Goal: Task Accomplishment & Management: Complete application form

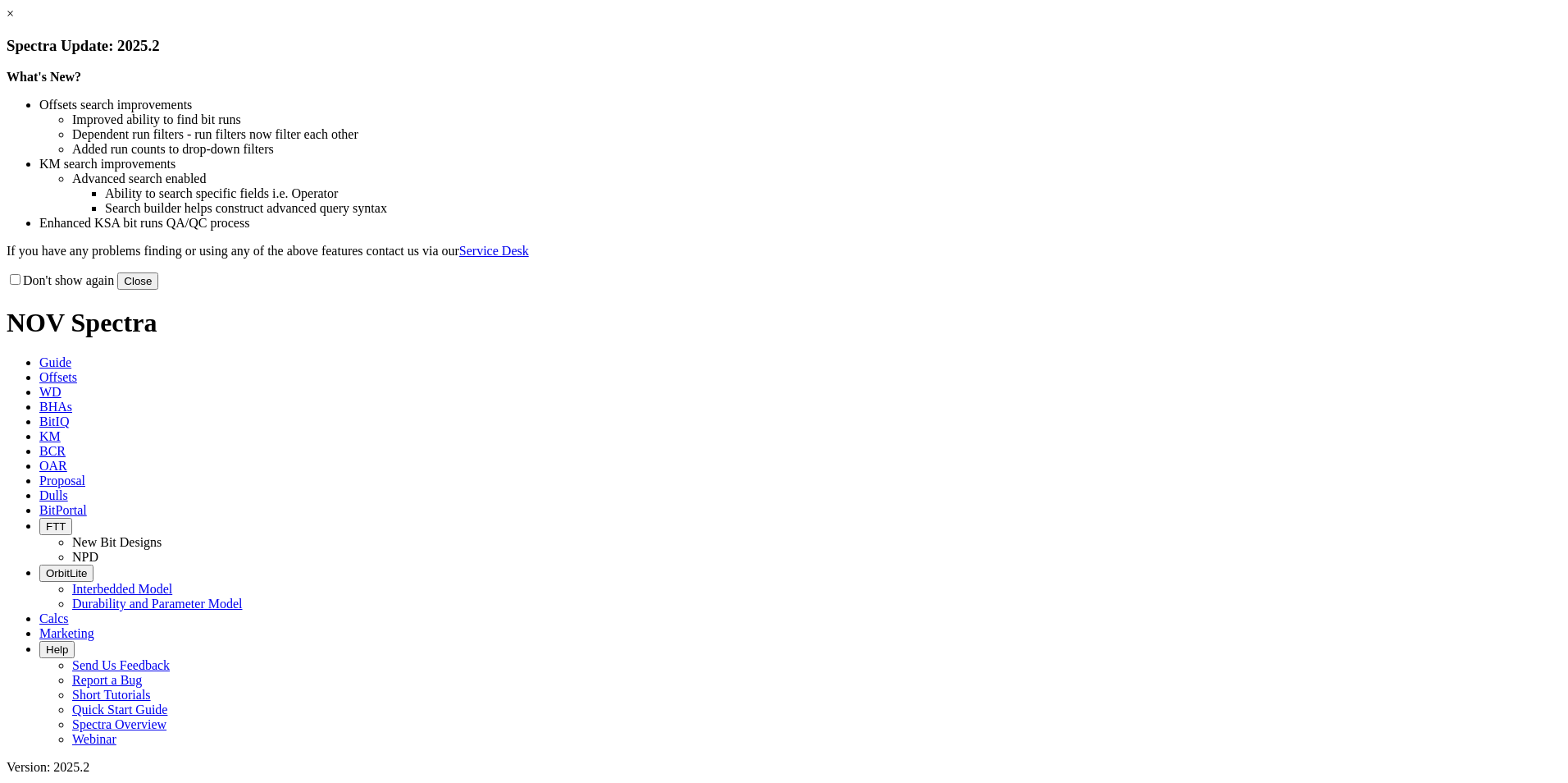
click at [158, 290] on button "Close" at bounding box center [138, 280] width 41 height 17
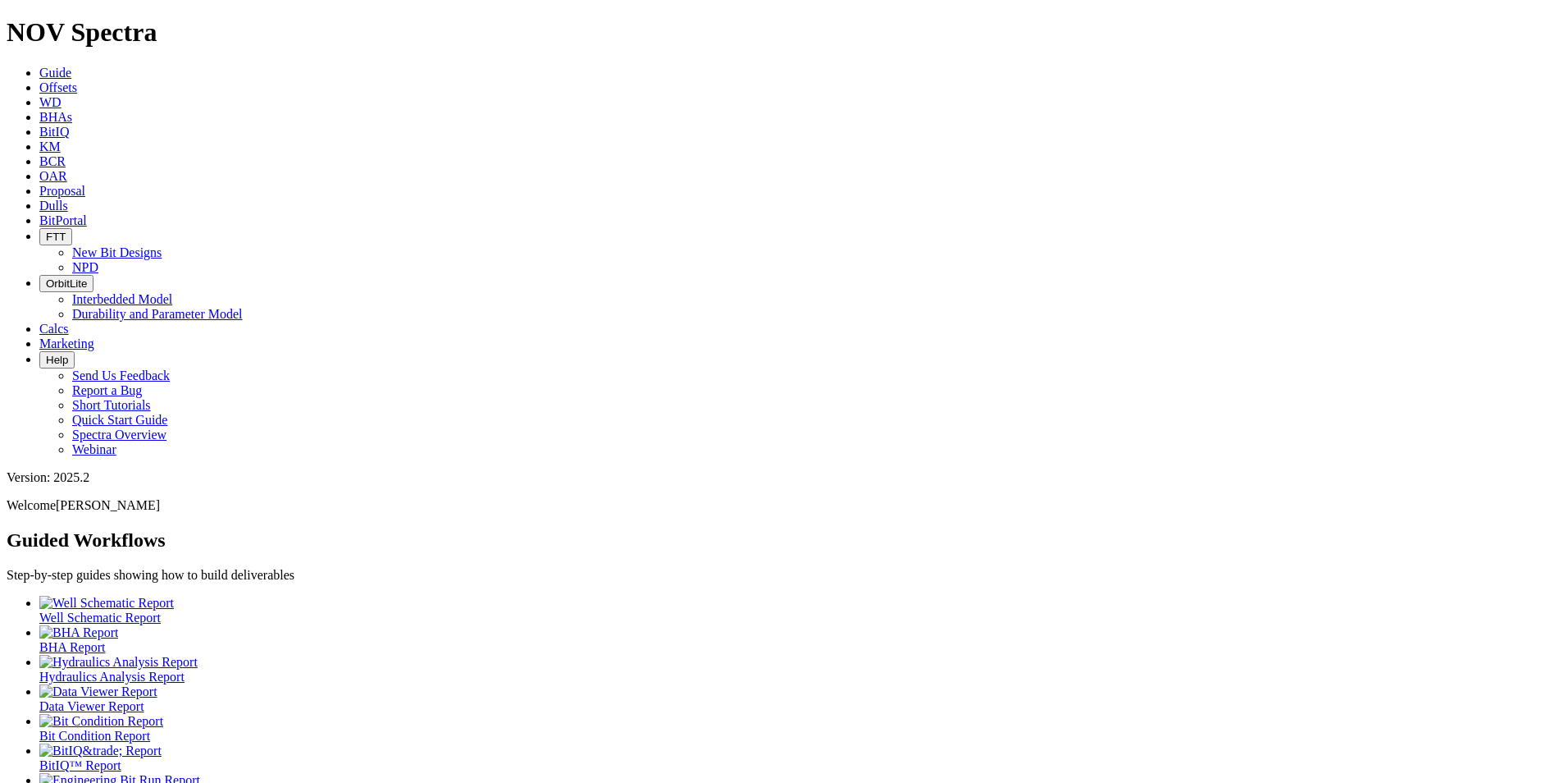
click at [86, 184] on span "Proposal" at bounding box center [63, 191] width 46 height 14
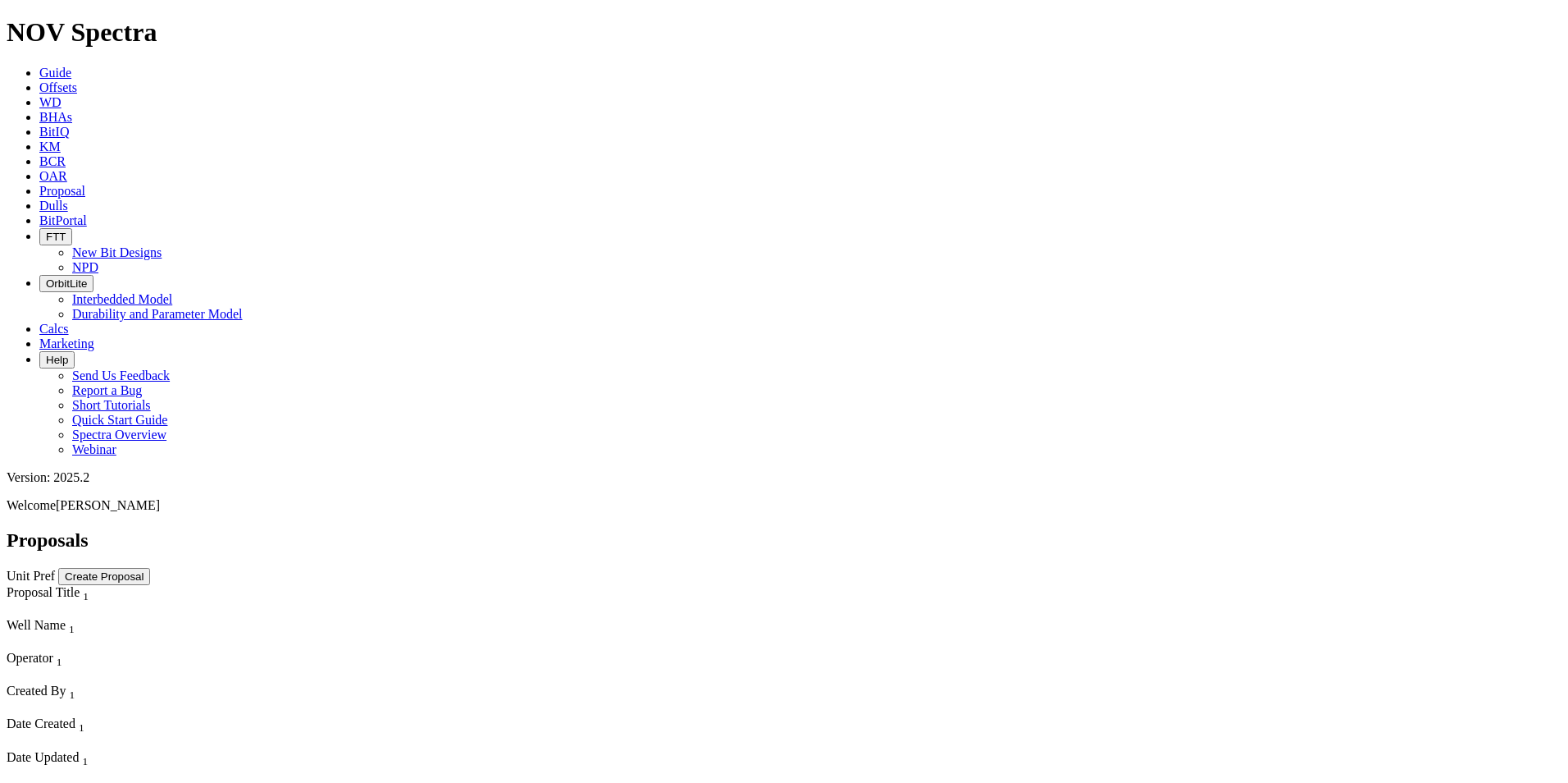
scroll to position [657, 0]
select select "field"
select select "location"
select select "province"
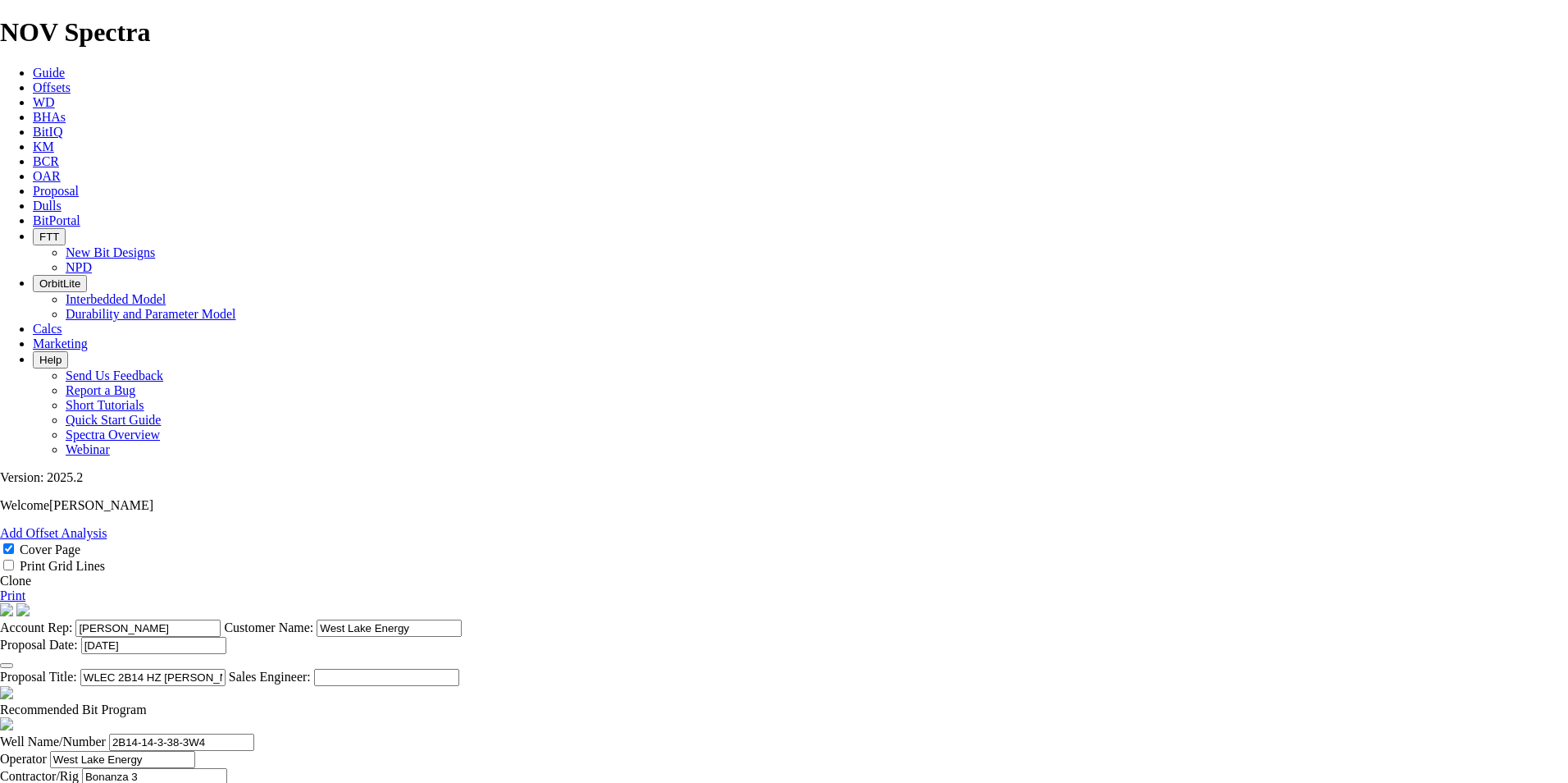
click at [31, 574] on link "Clone" at bounding box center [15, 581] width 31 height 14
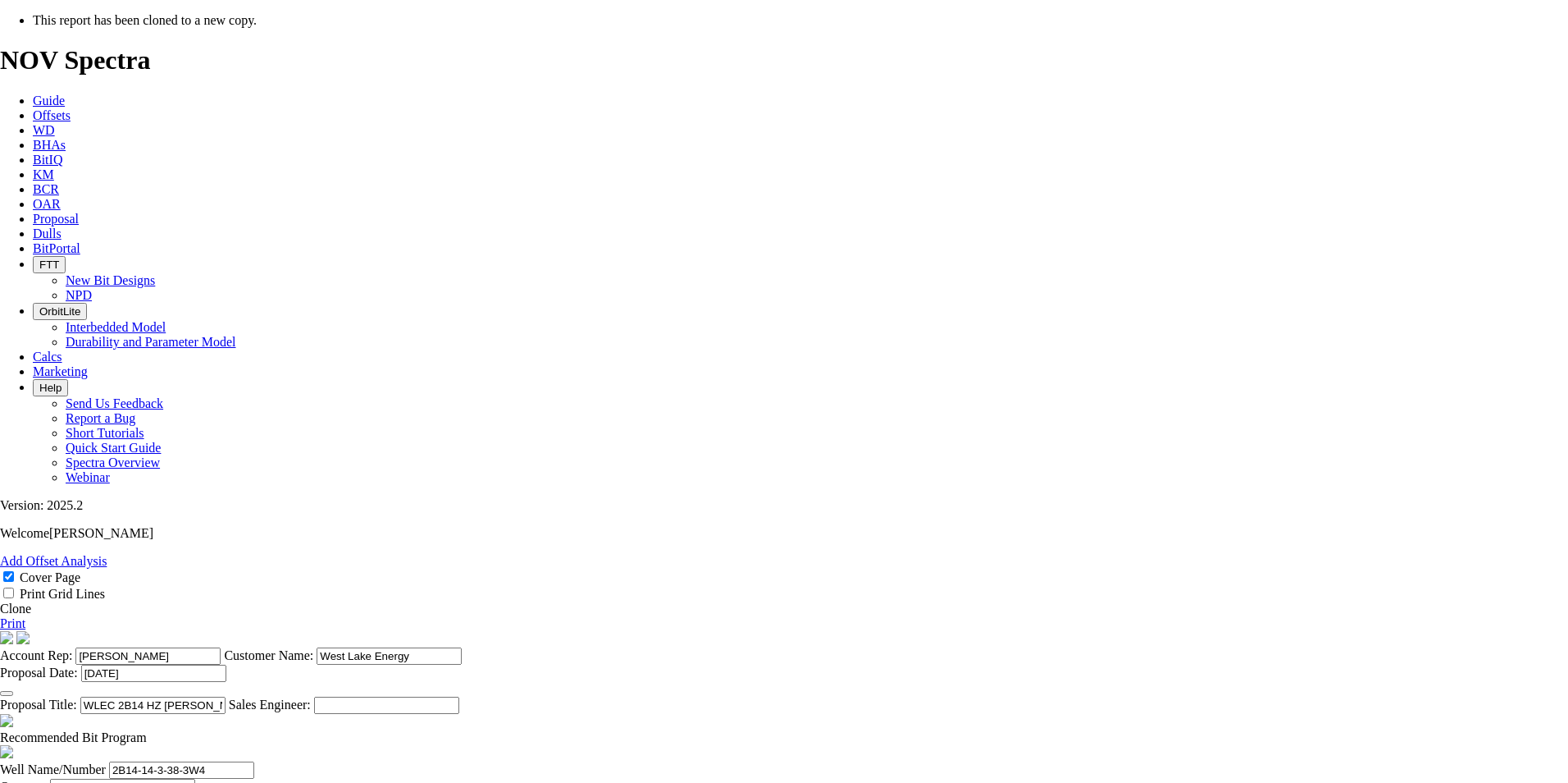
select select "field"
select select "location"
select select "province"
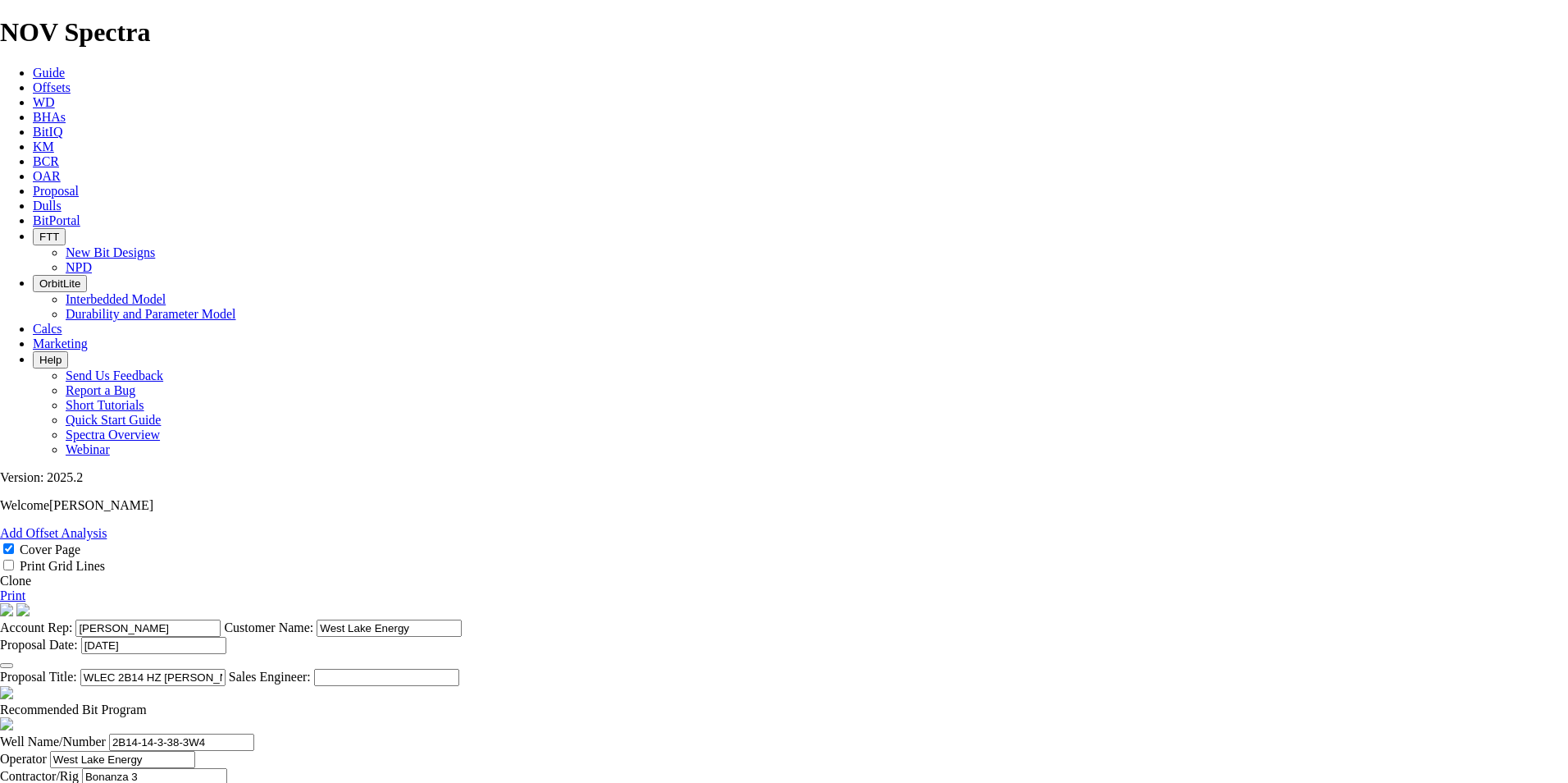
drag, startPoint x: 845, startPoint y: 348, endPoint x: 695, endPoint y: 356, distance: 150.2
click at [221, 620] on input "[PERSON_NAME]" at bounding box center [148, 627] width 145 height 17
type input "[PERSON_NAME]"
type input "WEST LAKE ENERGY"
click at [6, 665] on icon "button" at bounding box center [6, 665] width 0 height 0
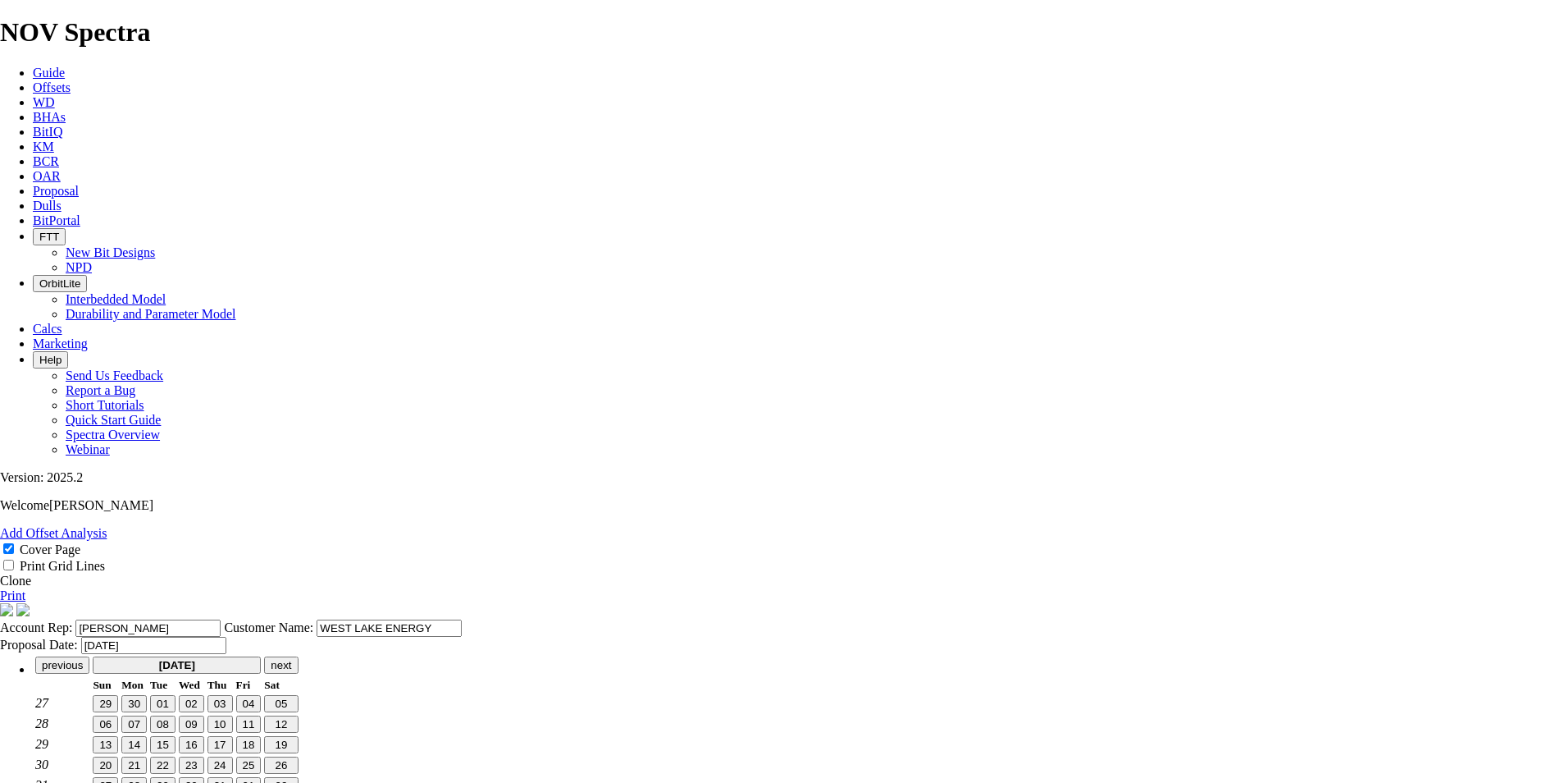
scroll to position [0, 0]
type input "[DATE]"
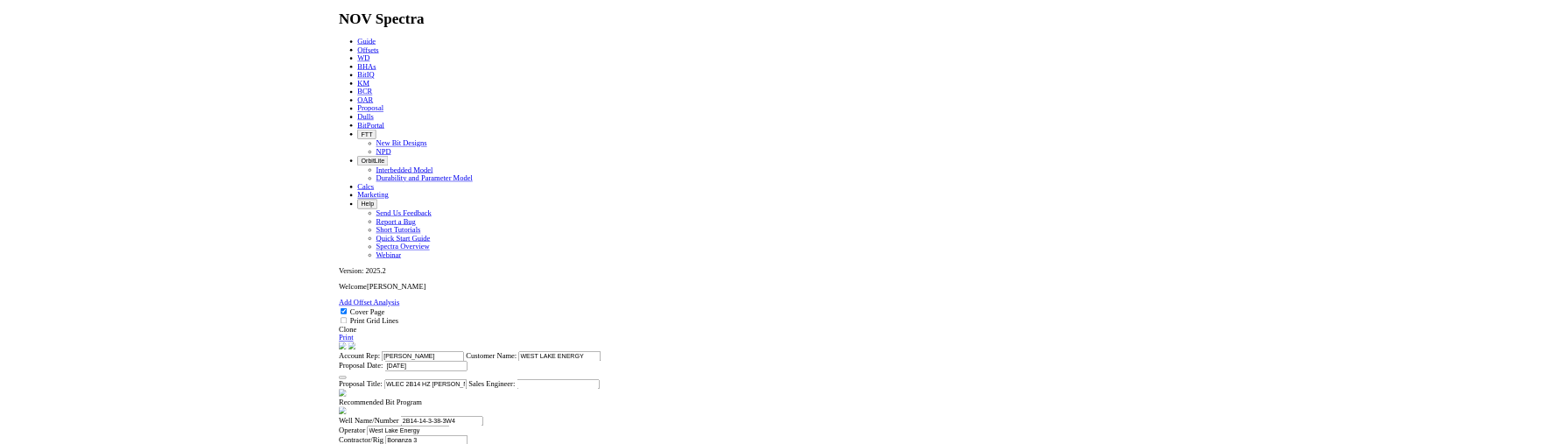
scroll to position [263, 0]
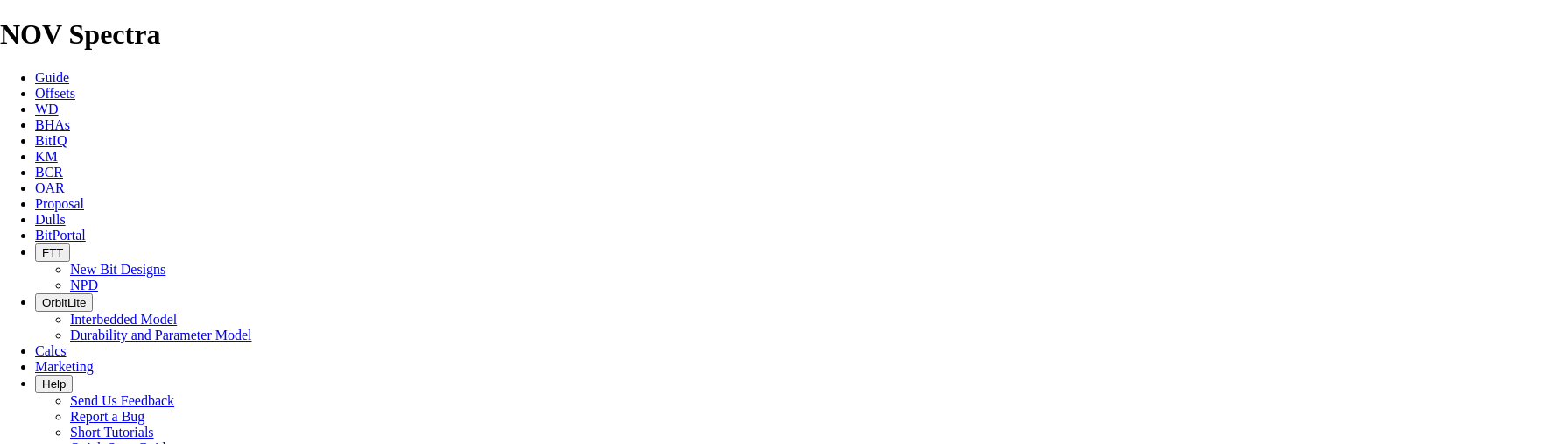
drag, startPoint x: 889, startPoint y: 404, endPoint x: 714, endPoint y: 401, distance: 175.0
drag, startPoint x: 889, startPoint y: 140, endPoint x: 801, endPoint y: 139, distance: 88.0
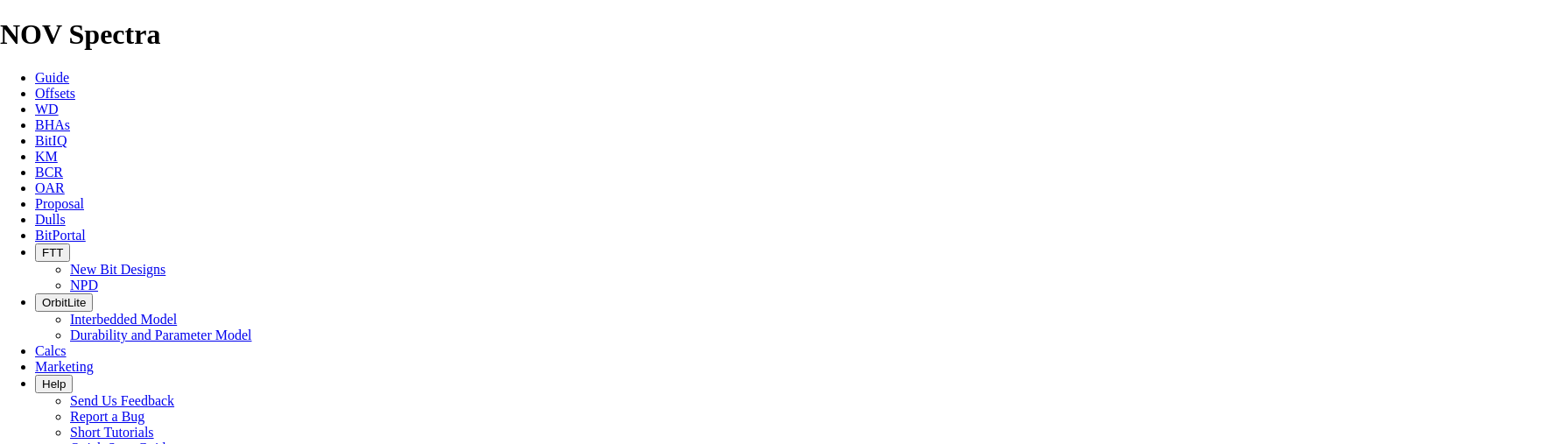
type input "WLEC SWD HZ [PERSON_NAME] 06-12-041-03W4"
drag, startPoint x: 456, startPoint y: 387, endPoint x: 331, endPoint y: 387, distance: 125.0
paste input "06-12-041-0"
type input "06-12-041-03W4"
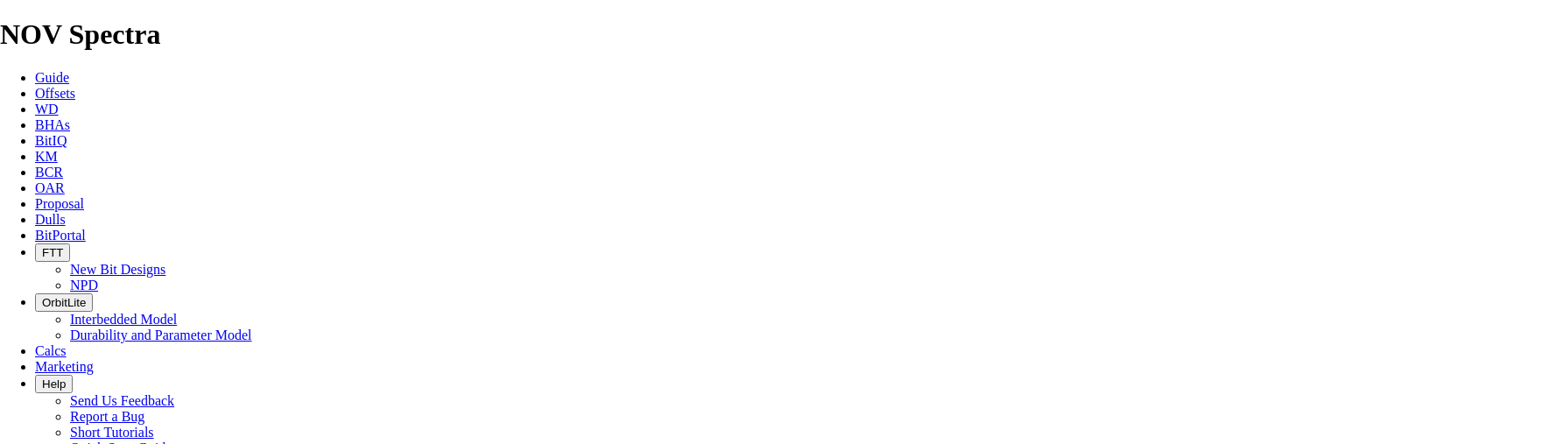
scroll to position [0, 3]
type input "WEST LAKE ENERGY"
type input "[PERSON_NAME]"
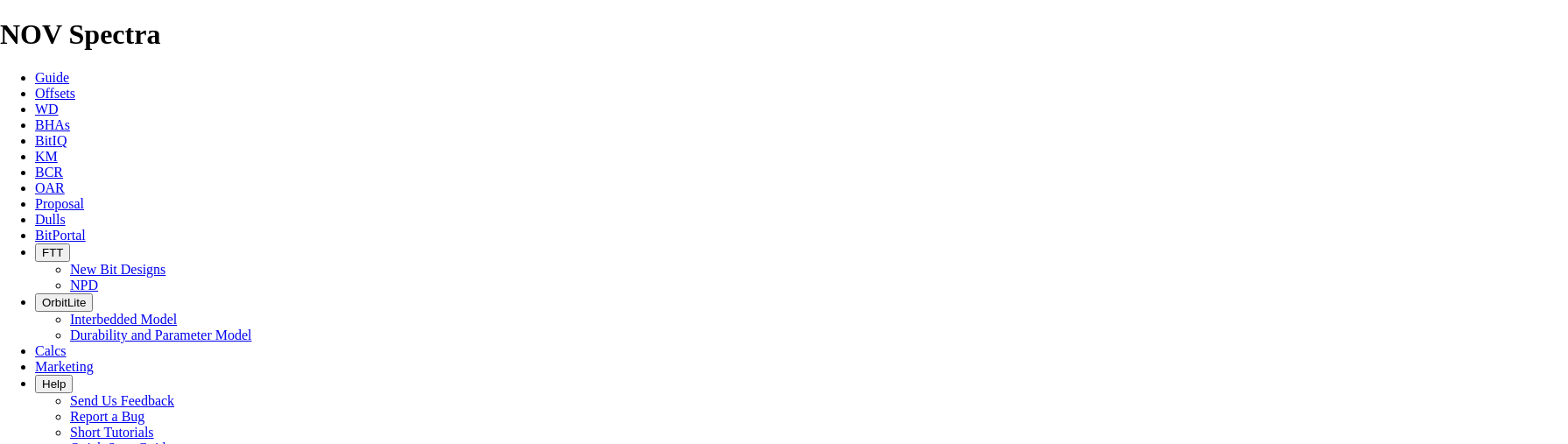
type input "09-01-041-03W4"
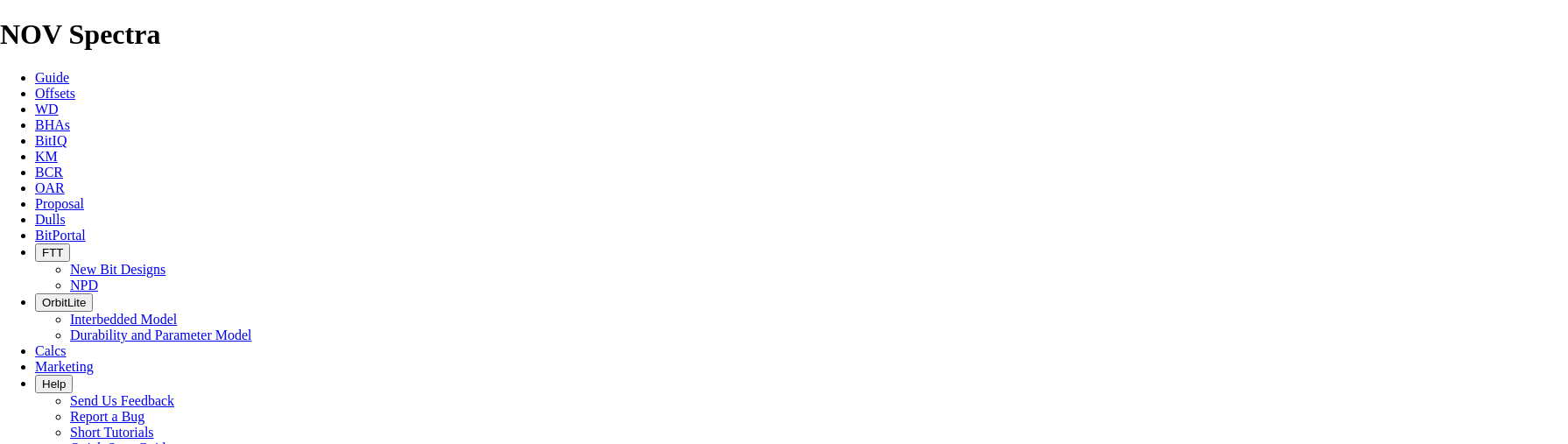
type input "[PERSON_NAME]"
type input "4"
type input "5441"
type input "[PERSON_NAME]"
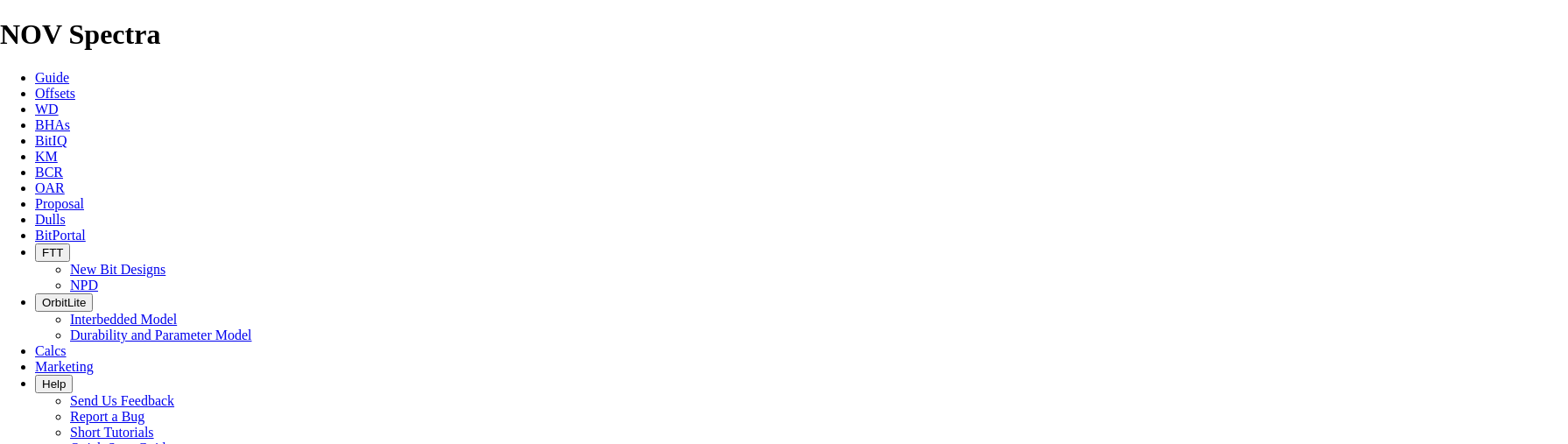
type input "[DATE]"
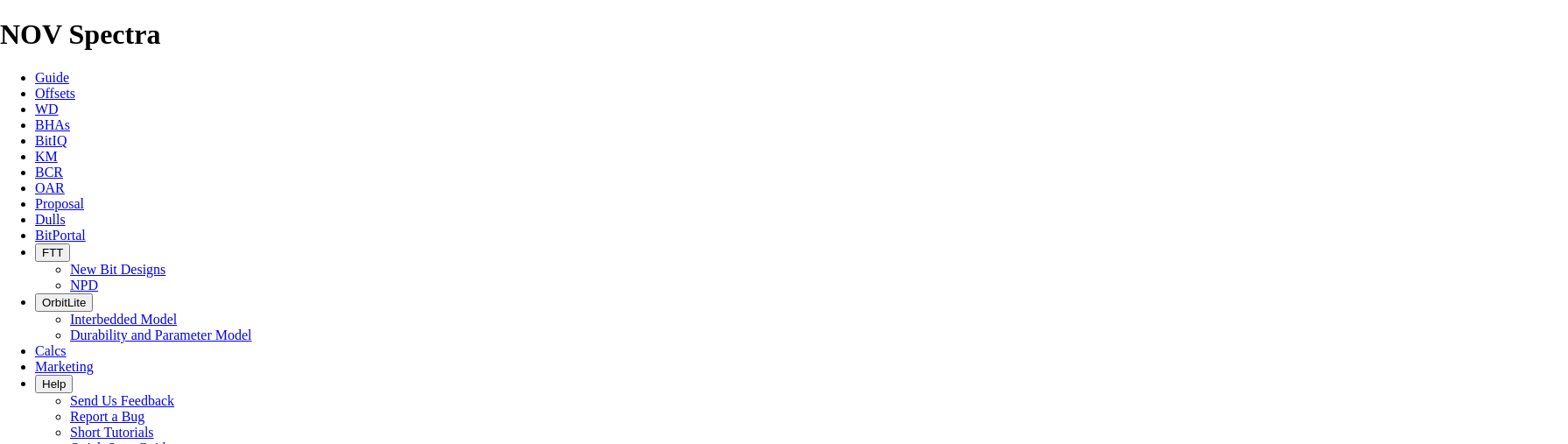
checkbox input "false"
drag, startPoint x: 598, startPoint y: 263, endPoint x: 542, endPoint y: 265, distance: 56.0
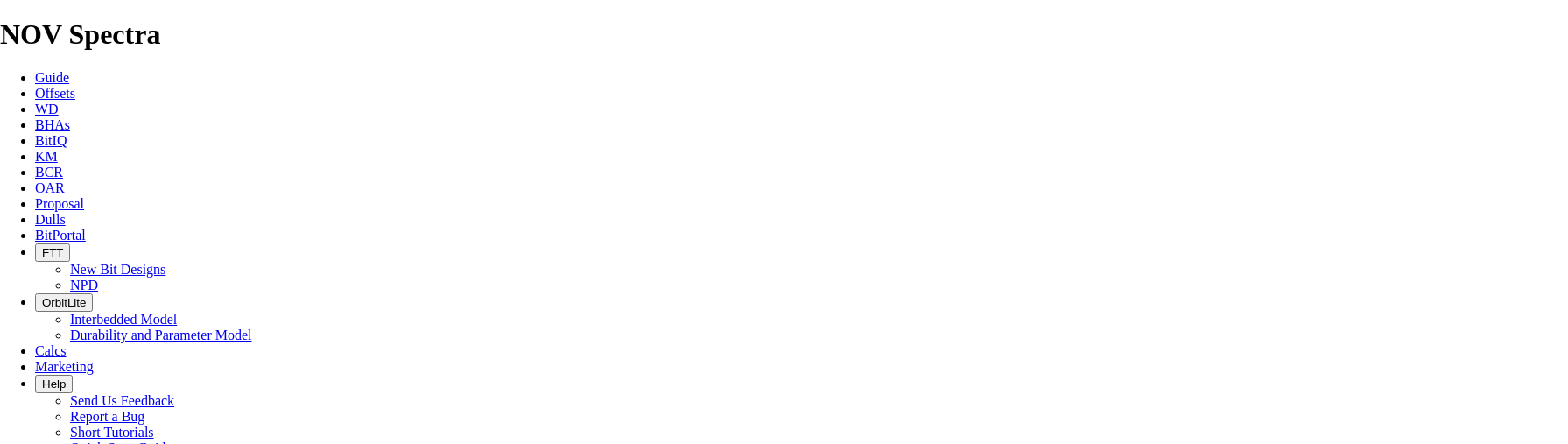
type input "NO BID"
type input "3500"
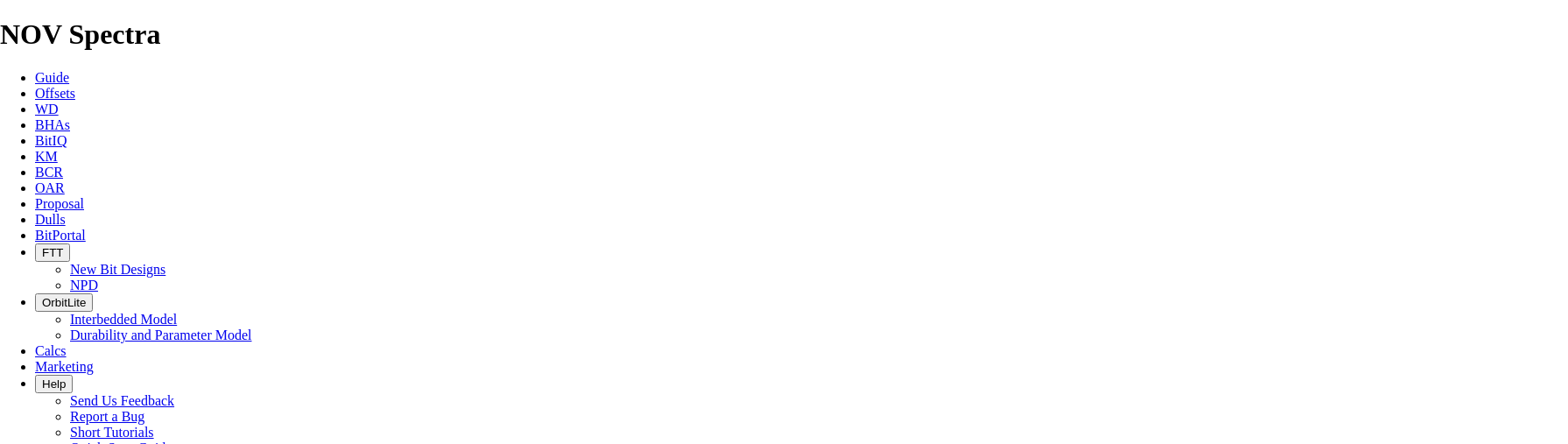
type input "140"
type input "1.4"
drag, startPoint x: 678, startPoint y: 212, endPoint x: 660, endPoint y: 214, distance: 18.1
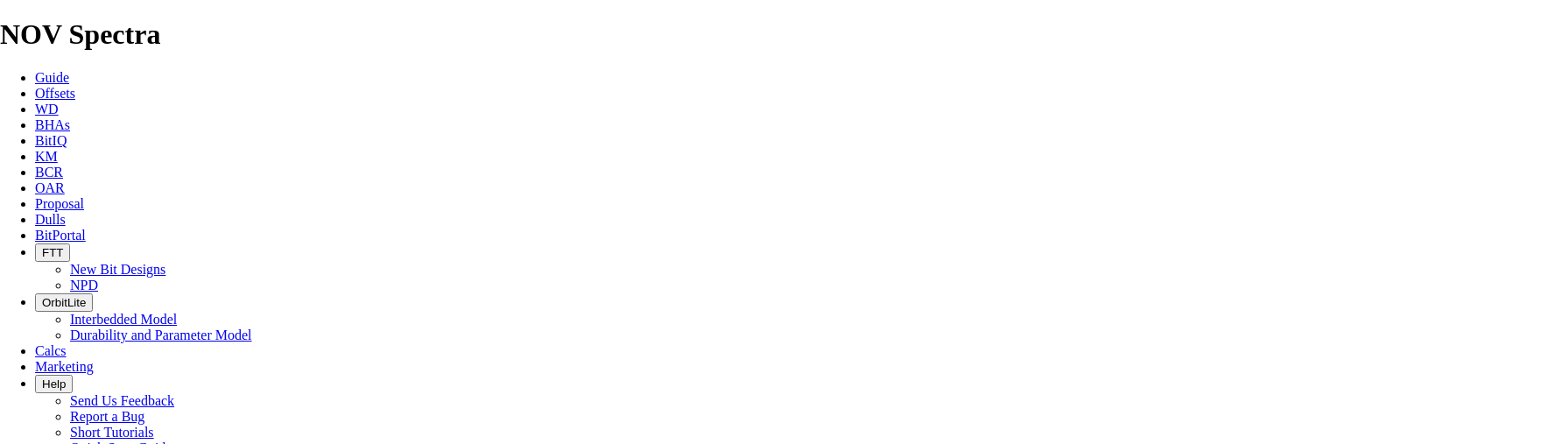
type input "1093"
type input "953"
drag, startPoint x: 834, startPoint y: 214, endPoint x: 1139, endPoint y: 213, distance: 305.0
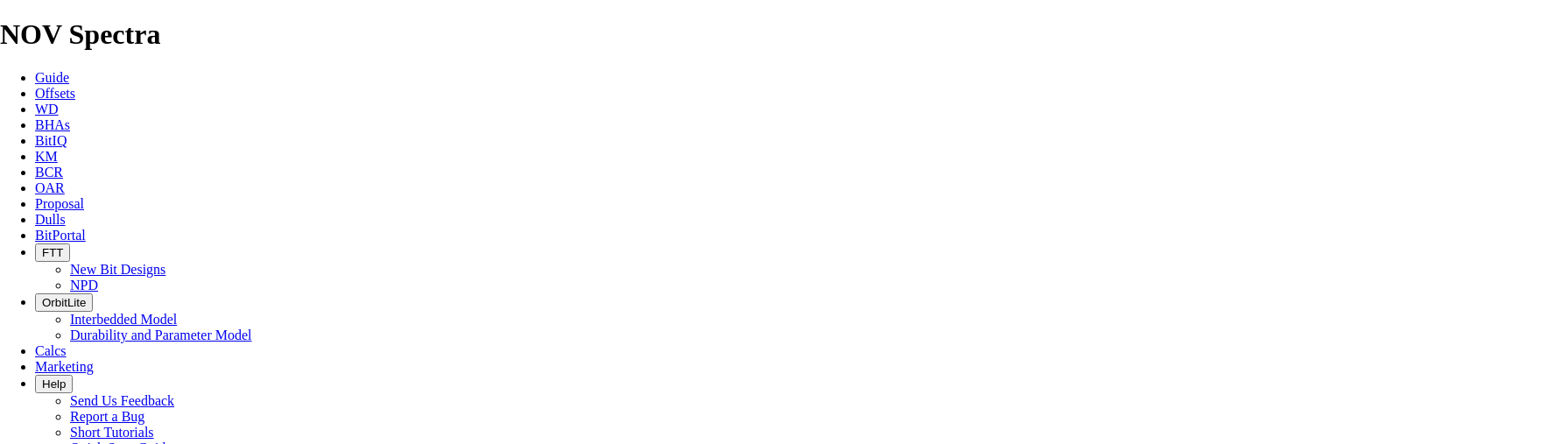
type input "11.212"
type input "85"
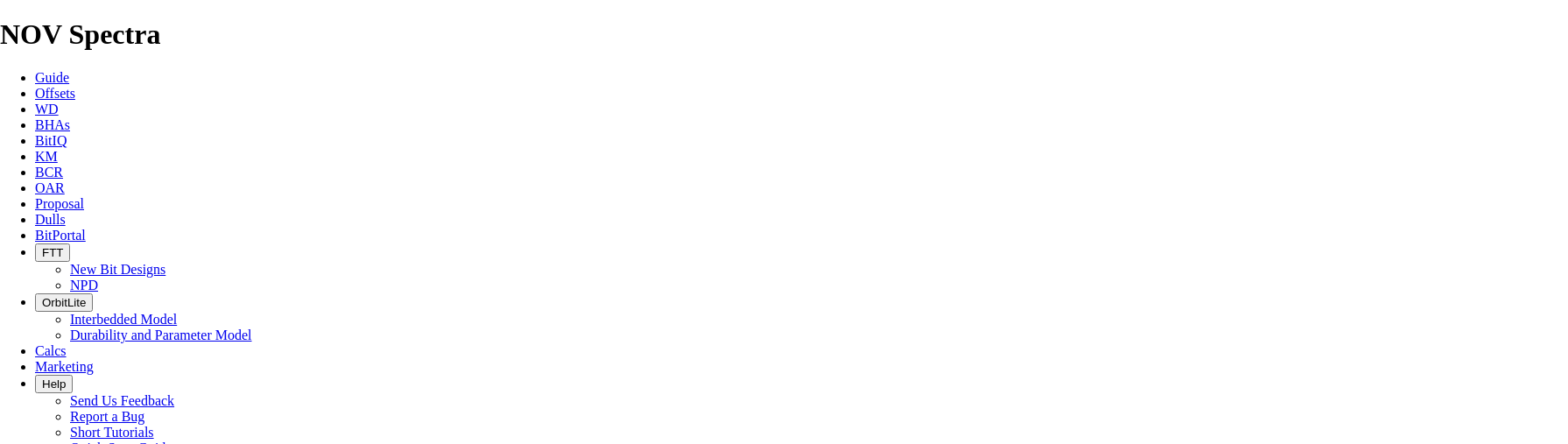
type input "222.3"
type input "158.8"
type input "2153"
type input "1060"
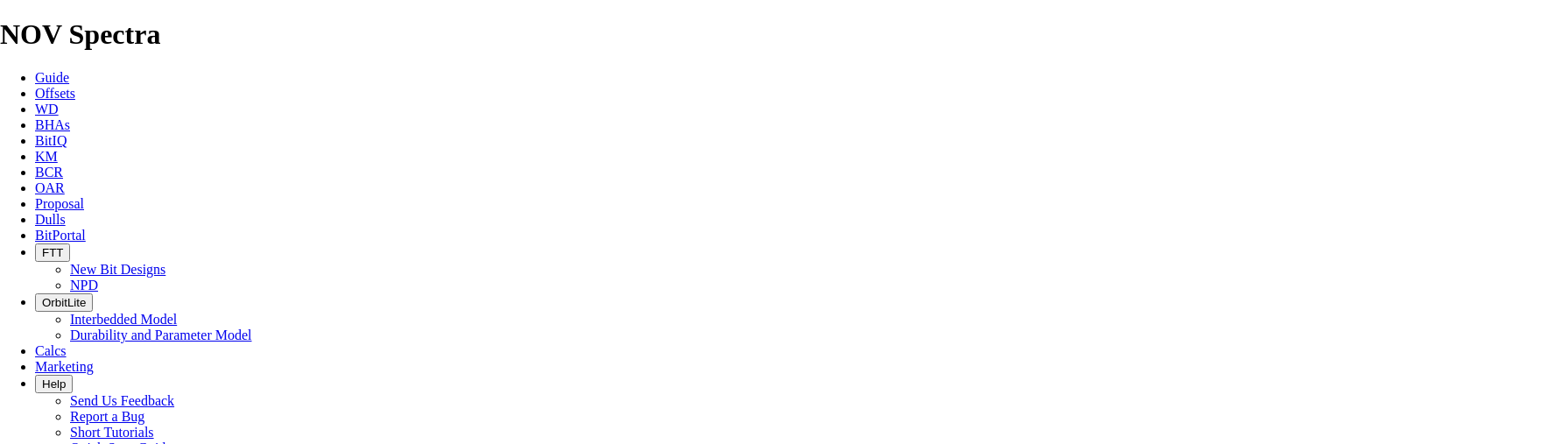
type input "13.25"
type textarea "l"
type textarea "LATERAL BITS WILL BE CHARGED $3,500 PER LEG DRILLED. IF AN NOV BIT IS USED ON O…"
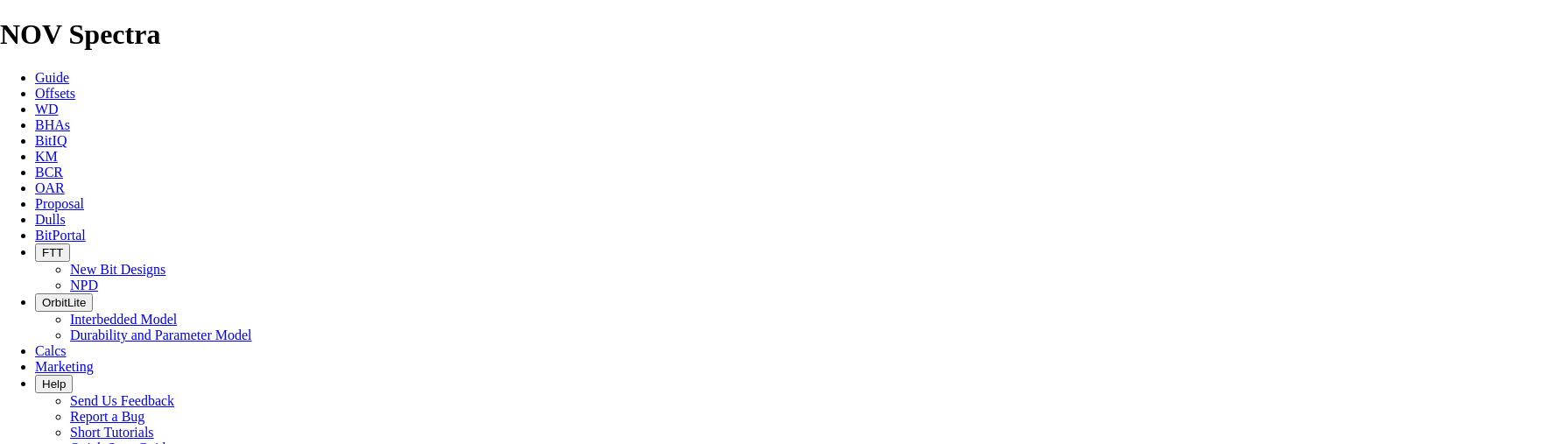
type input "2 LEG MULTI-LATERAL"
type input "TK53-B1"
